Goal: Information Seeking & Learning: Compare options

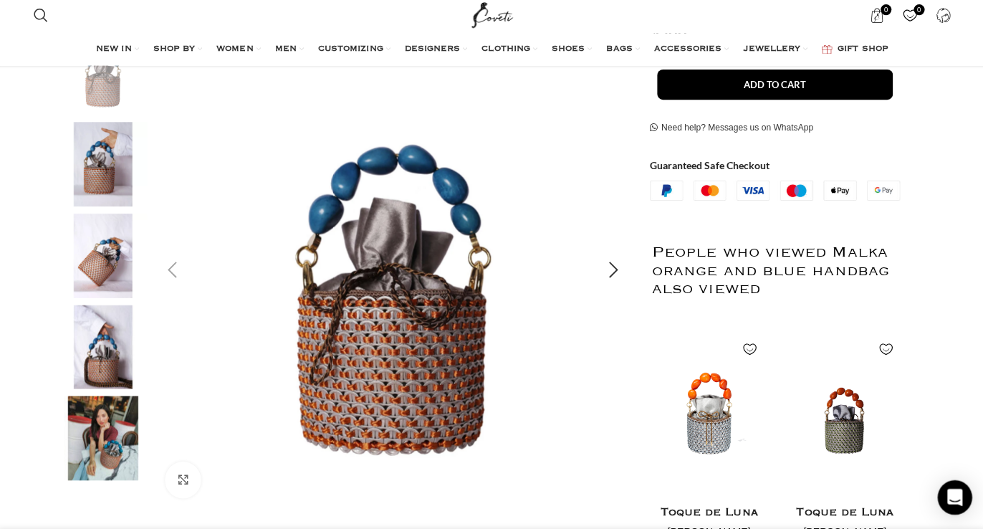
scroll to position [281, 0]
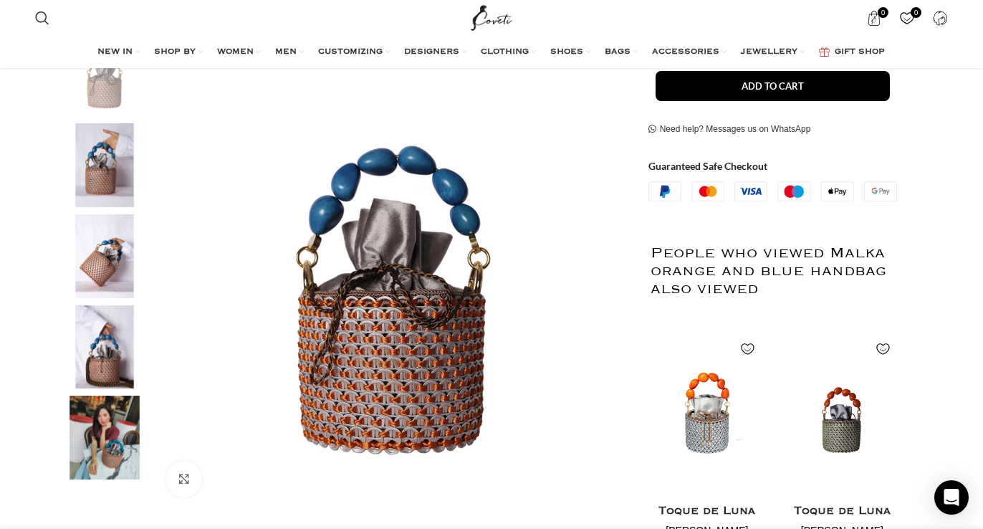
click at [114, 450] on img "5 / 5" at bounding box center [104, 438] width 87 height 84
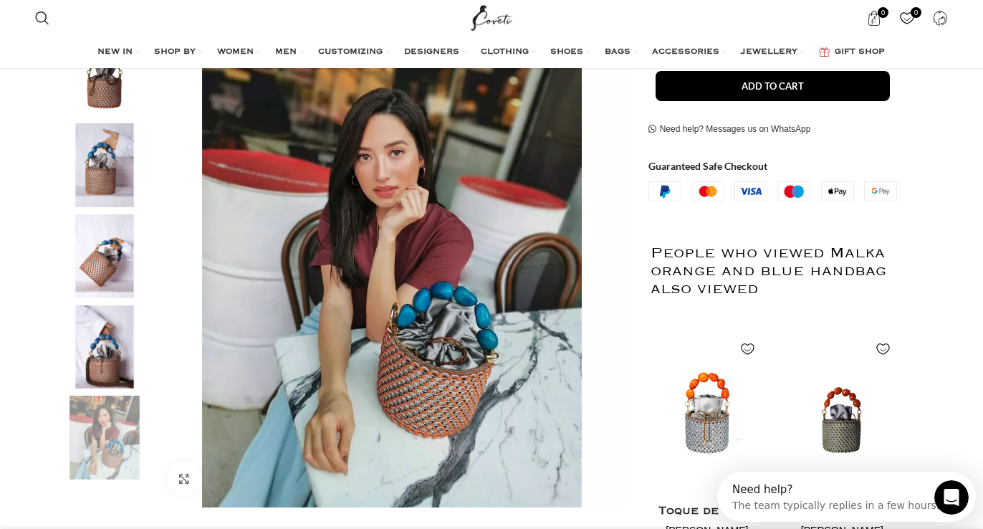
scroll to position [0, 151]
click at [104, 354] on img "4 / 5" at bounding box center [104, 347] width 87 height 84
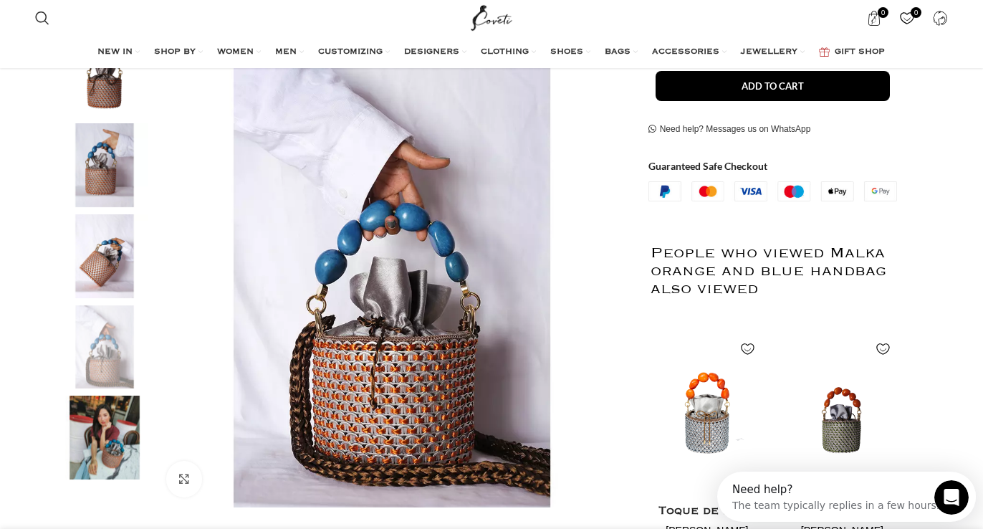
click at [100, 260] on img "3 / 5" at bounding box center [104, 256] width 87 height 84
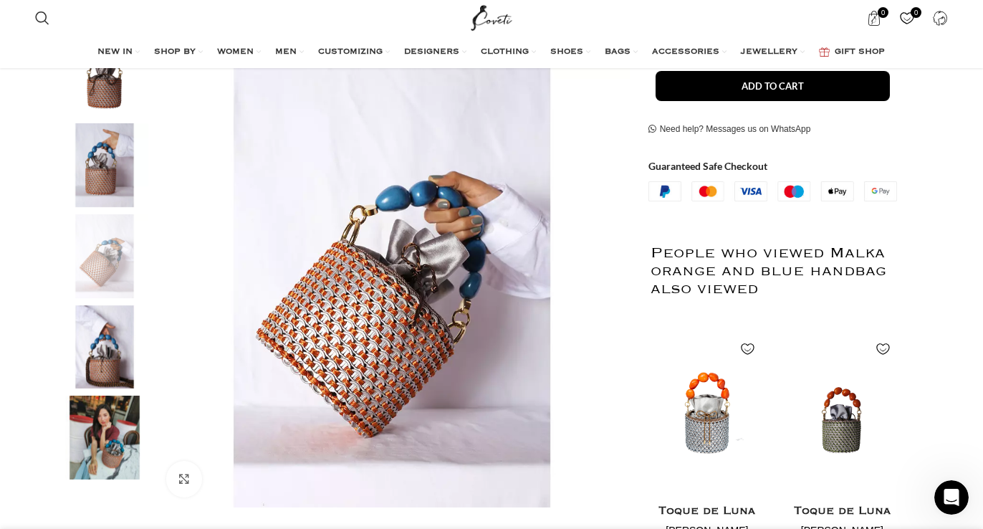
click at [112, 186] on img "2 / 5" at bounding box center [104, 165] width 87 height 84
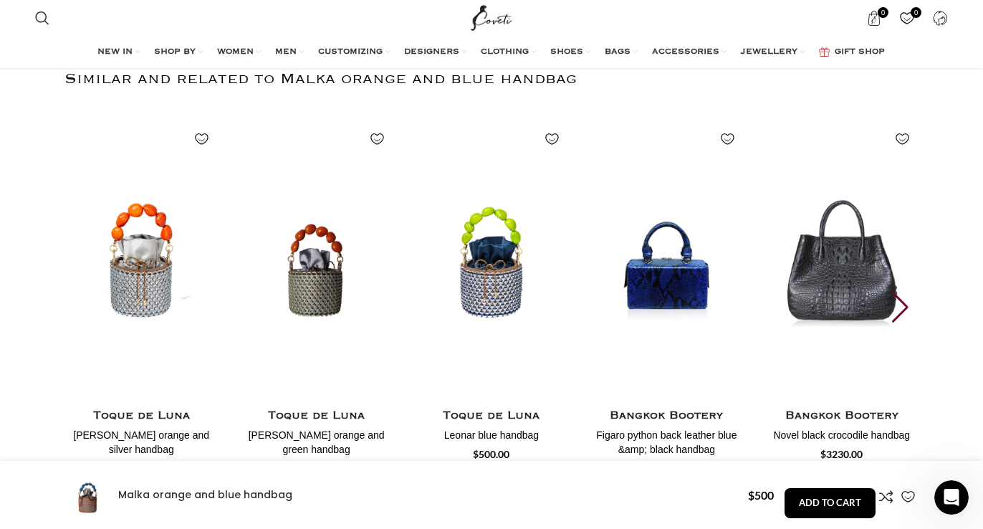
scroll to position [0, 302]
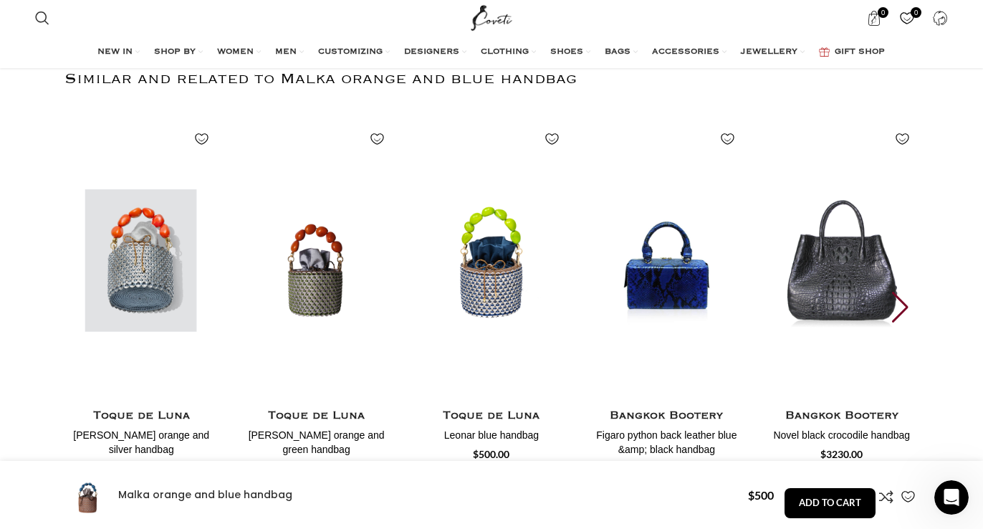
click at [156, 284] on img "1 / 30" at bounding box center [141, 260] width 158 height 295
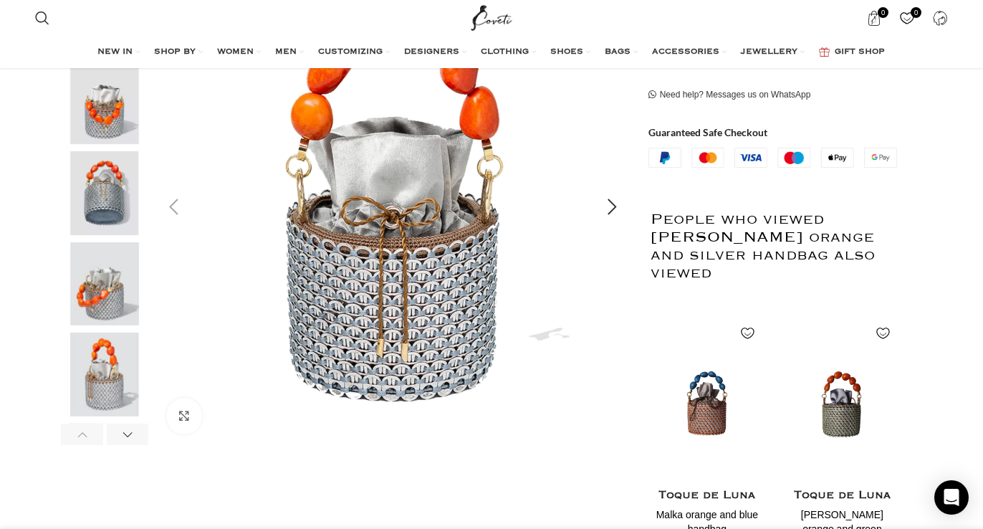
scroll to position [346, 0]
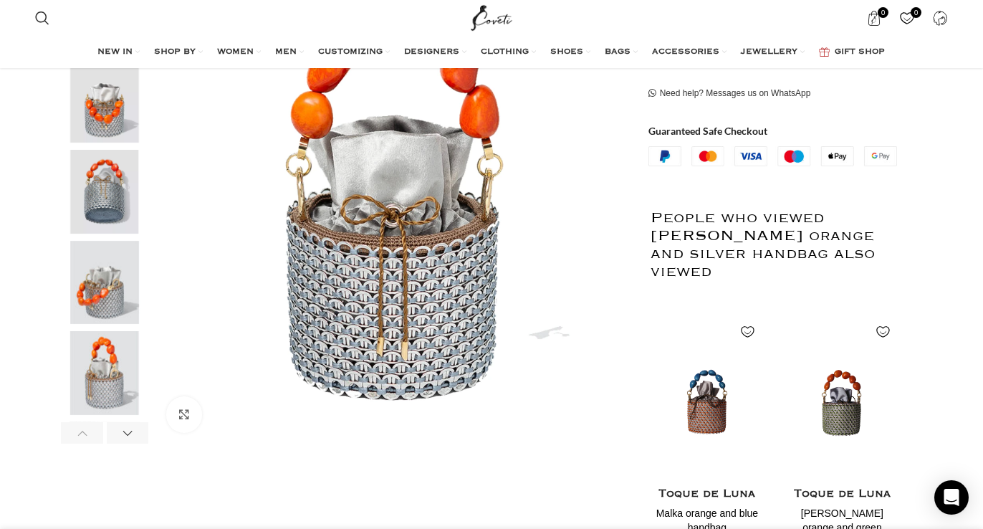
click at [116, 389] on img "5 / 7" at bounding box center [104, 373] width 87 height 84
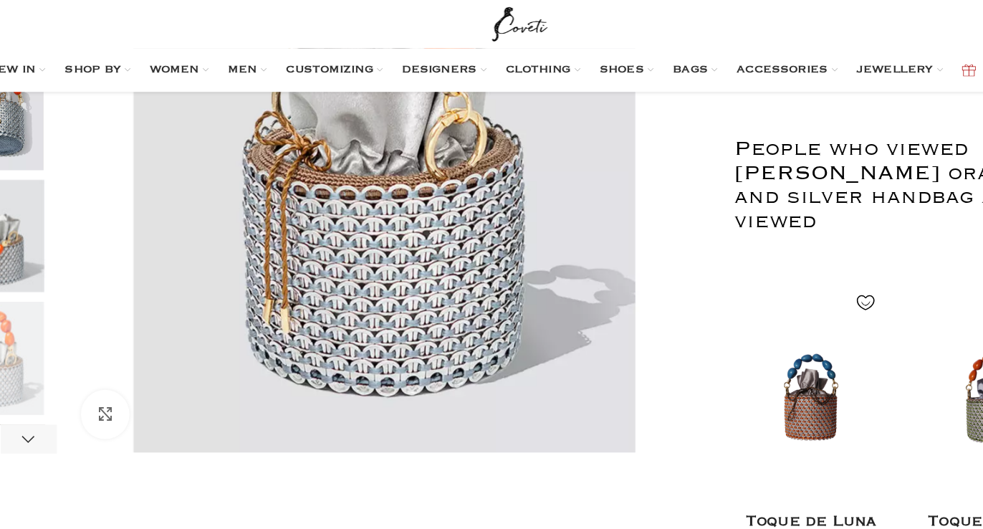
scroll to position [452, 0]
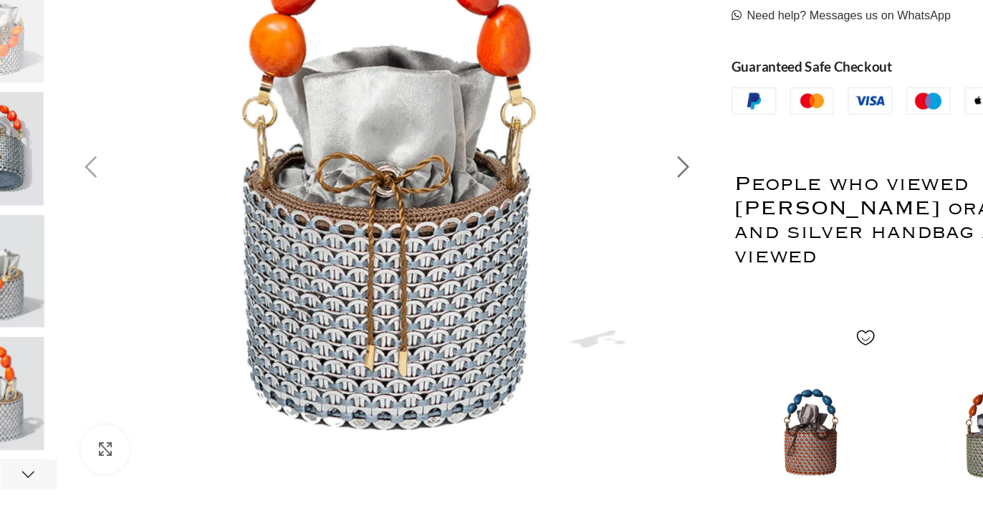
click at [616, 124] on div "Next slide" at bounding box center [613, 124] width 36 height 36
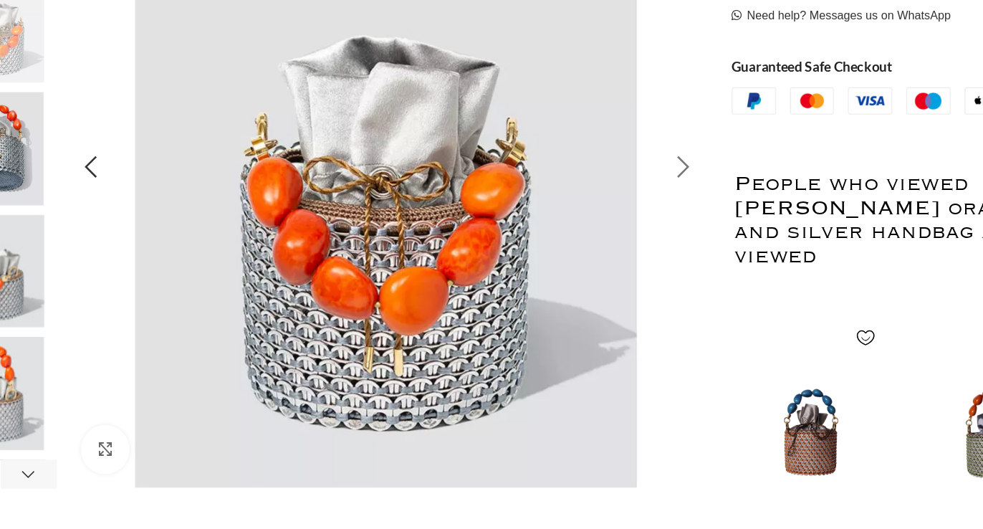
click at [616, 124] on div "Next slide" at bounding box center [613, 124] width 36 height 36
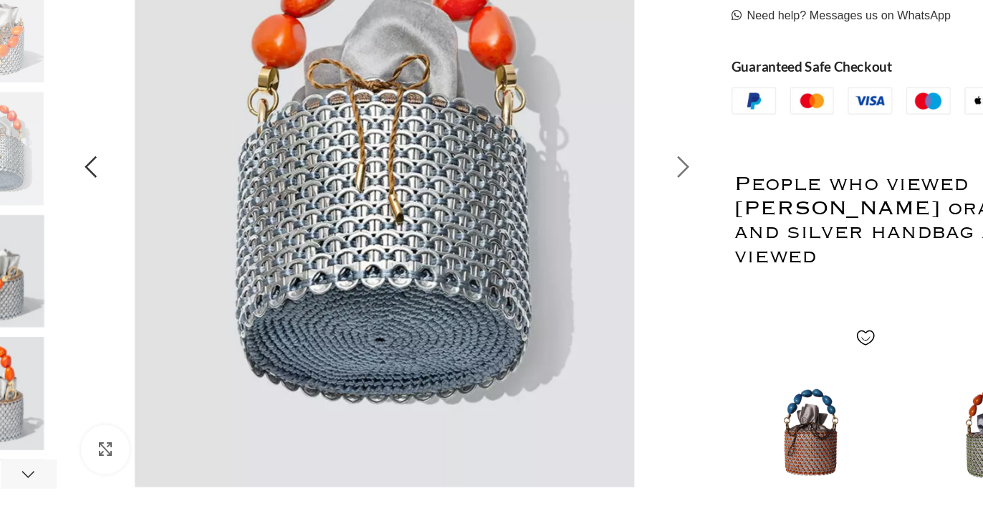
click at [616, 124] on div "Next slide" at bounding box center [613, 124] width 36 height 36
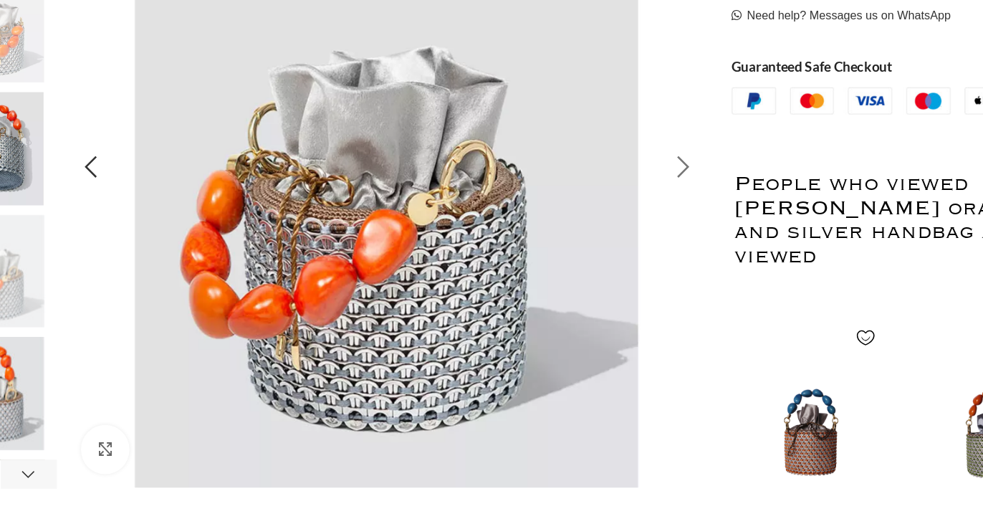
click at [616, 124] on div "Next slide" at bounding box center [613, 124] width 36 height 36
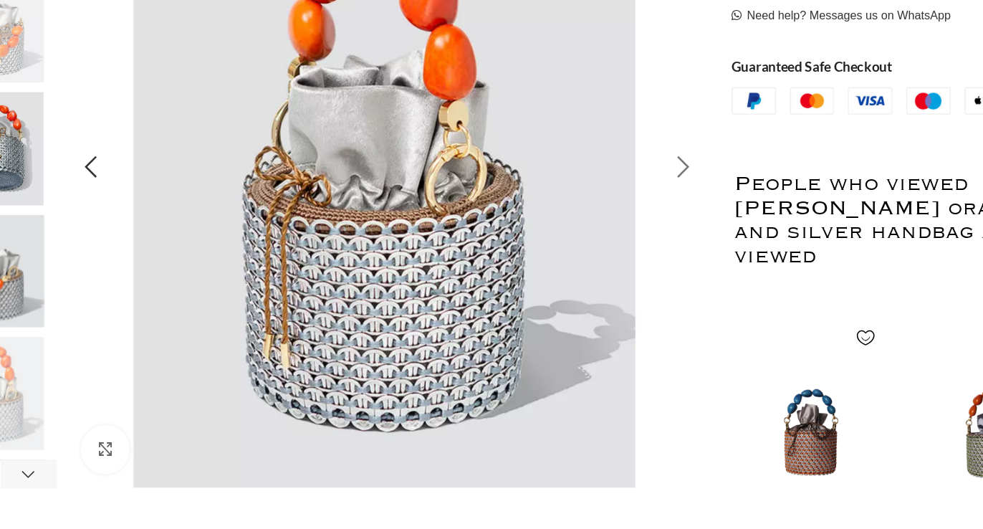
scroll to position [0, 151]
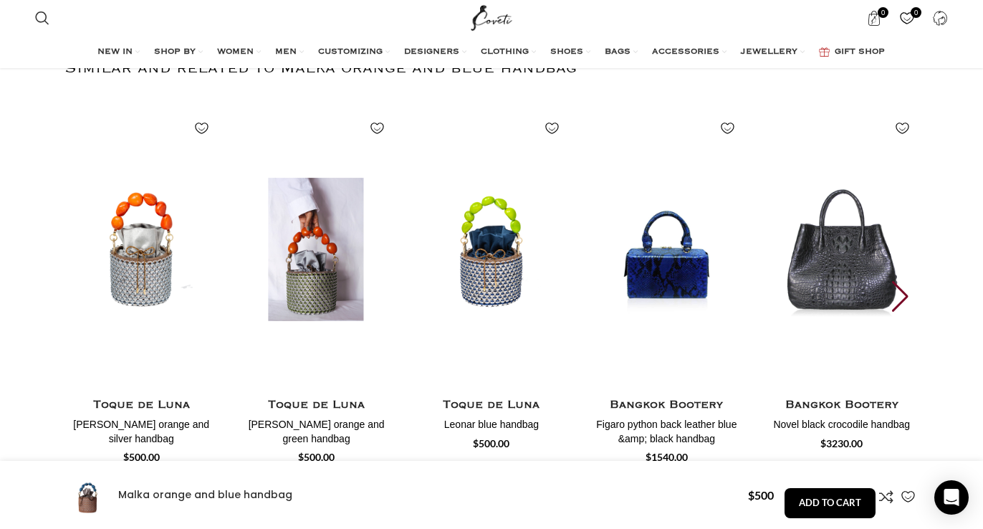
scroll to position [0, 151]
click at [318, 280] on img "2 / 30" at bounding box center [316, 249] width 158 height 295
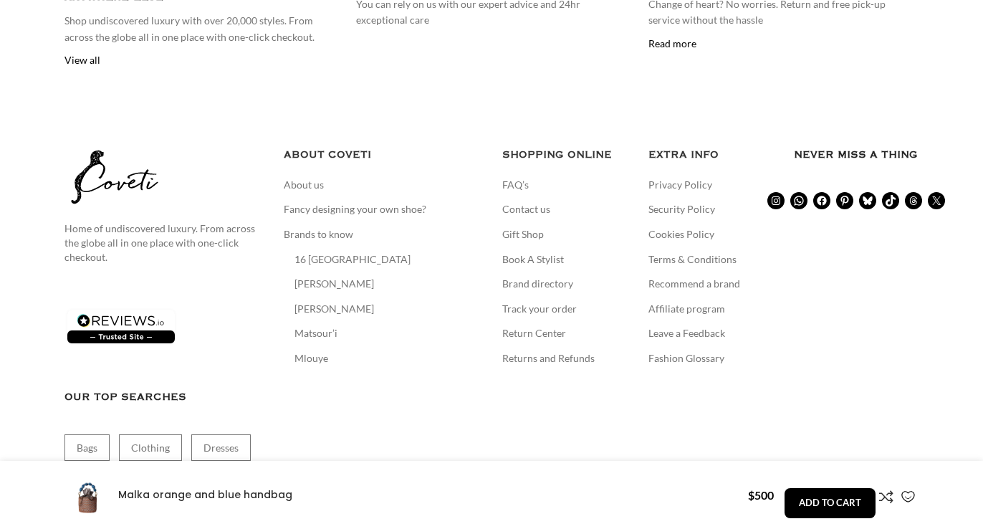
scroll to position [2641, 0]
